Goal: Find specific page/section: Find specific page/section

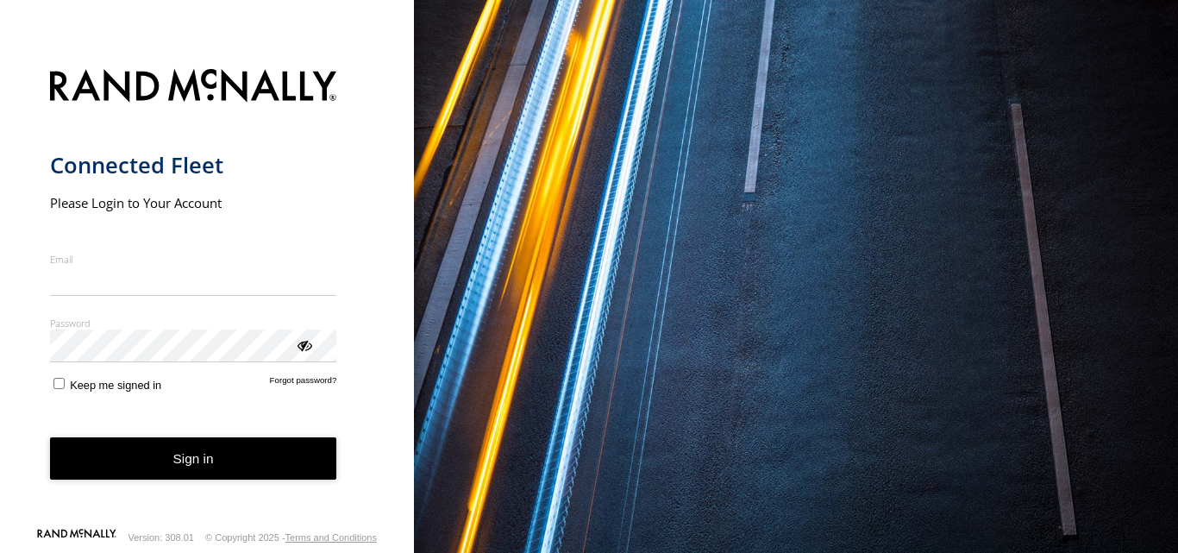
type input "**********"
click at [147, 470] on button "Sign in" at bounding box center [193, 458] width 287 height 42
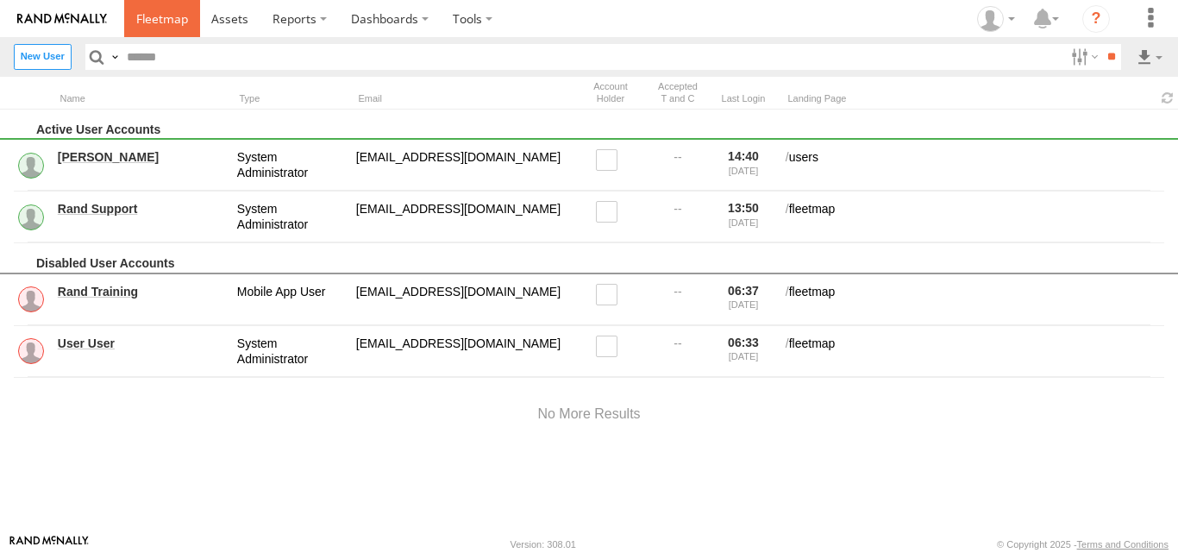
click at [167, 21] on span at bounding box center [162, 18] width 52 height 16
